Goal: Find specific page/section: Find specific page/section

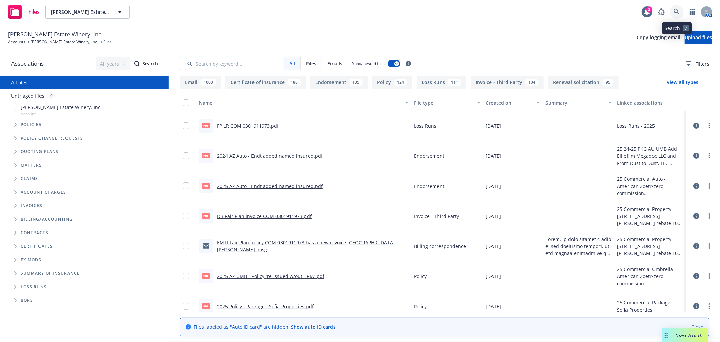
click at [681, 12] on link at bounding box center [677, 12] width 14 height 14
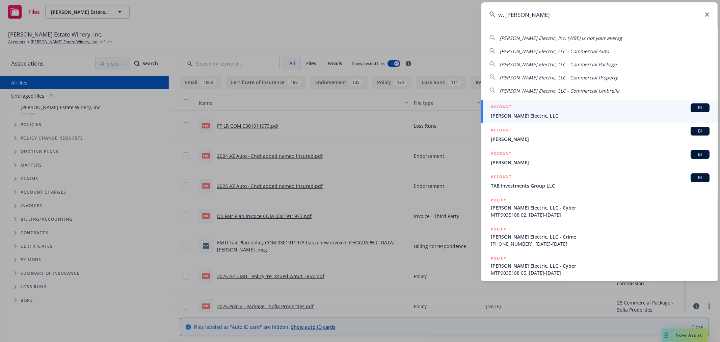
type input "w. [PERSON_NAME]"
click at [515, 110] on div "ACCOUNT BI" at bounding box center [600, 107] width 219 height 9
